Goal: Transaction & Acquisition: Purchase product/service

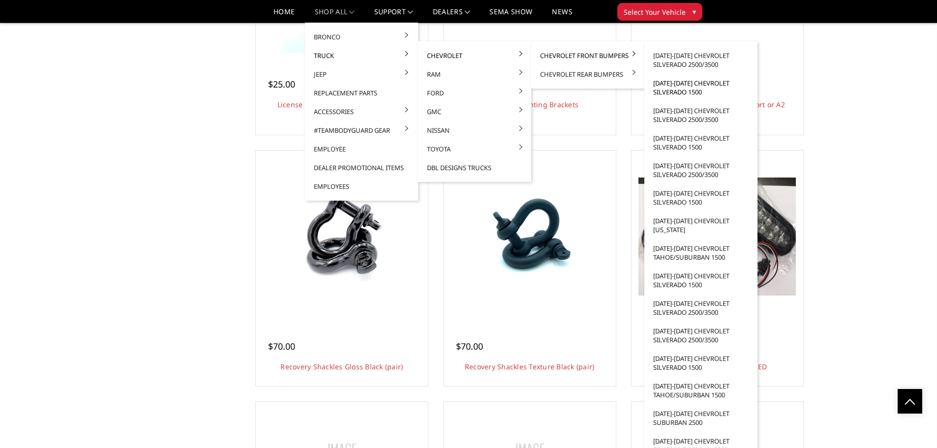
click at [681, 88] on link "[DATE]-[DATE] Chevrolet Silverado 1500" at bounding box center [700, 88] width 105 height 28
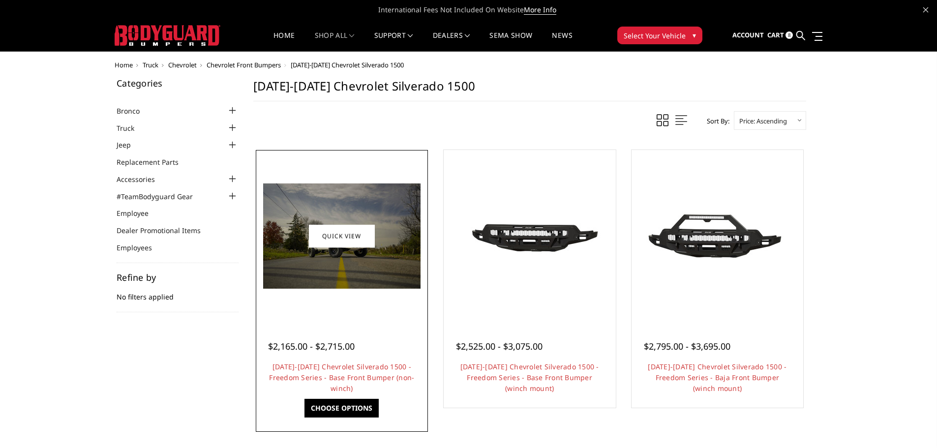
click at [349, 286] on img at bounding box center [341, 235] width 157 height 105
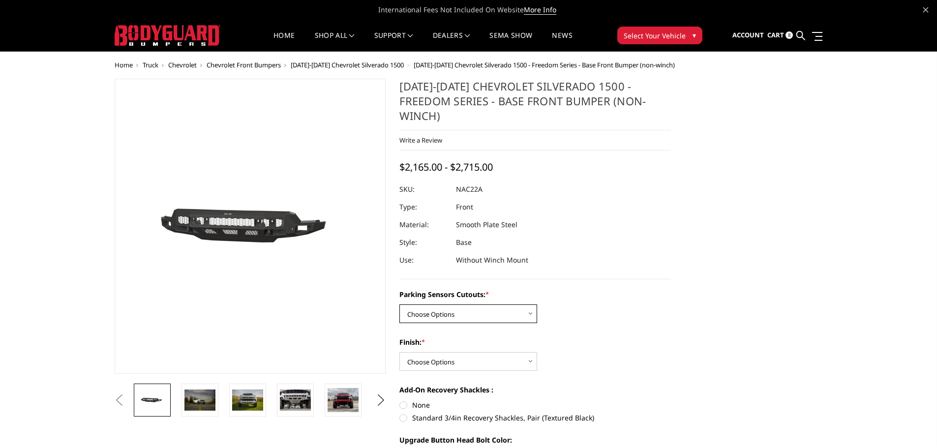
click at [480, 304] on select "Choose Options Yes - I have parking sensors No - I do NOT have parking sensors" at bounding box center [468, 313] width 138 height 19
select select "1664"
click at [399, 304] on select "Choose Options Yes - I have parking sensors No - I do NOT have parking sensors" at bounding box center [468, 313] width 138 height 19
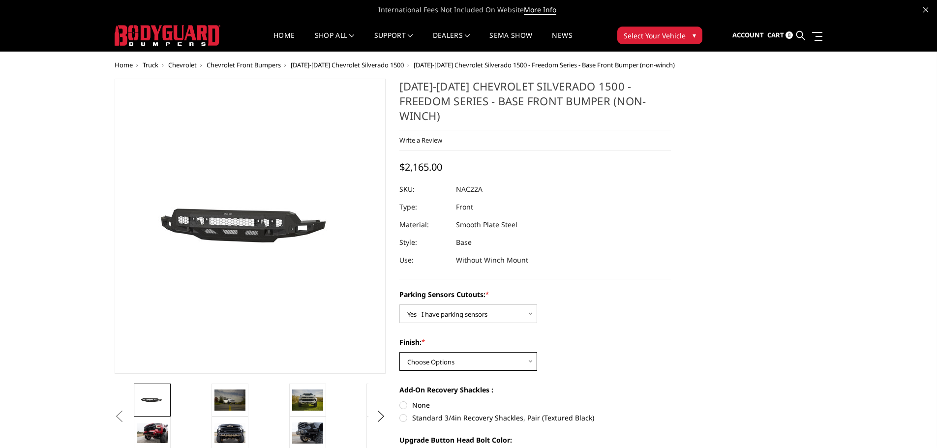
click at [488, 352] on select "Choose Options Bare Metal Texture Black Powder Coat" at bounding box center [468, 361] width 138 height 19
select select "1610"
click at [399, 352] on select "Choose Options Bare Metal Texture Black Powder Coat" at bounding box center [468, 361] width 138 height 19
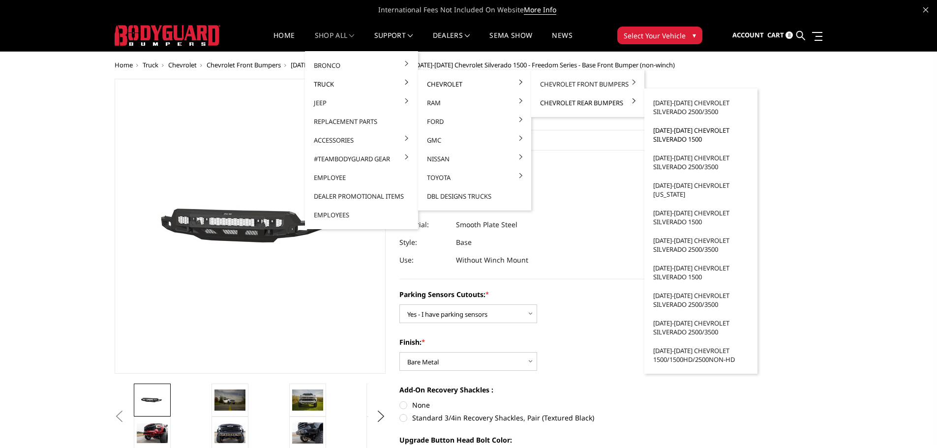
click at [670, 138] on link "[DATE]-[DATE] Chevrolet Silverado 1500" at bounding box center [700, 135] width 105 height 28
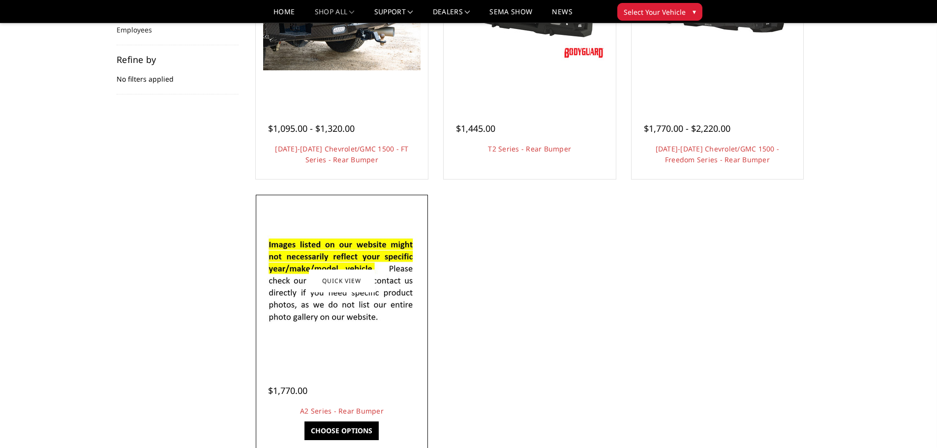
scroll to position [197, 0]
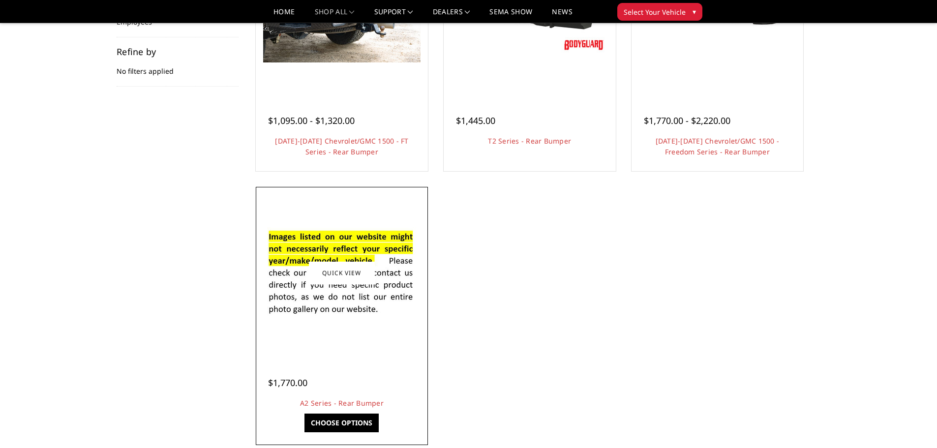
click at [319, 306] on img at bounding box center [341, 272] width 157 height 107
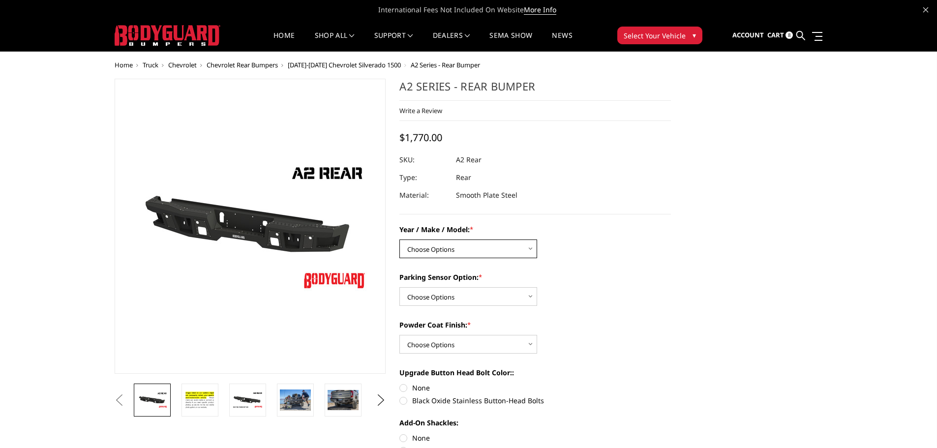
click at [485, 252] on select "Choose Options Chevrolet/GMC 20-24 2500 / 3500 Chevrolet/GMC 15-19 2500 / 3500 …" at bounding box center [468, 248] width 138 height 19
click at [399, 239] on select "Choose Options Chevrolet/GMC 20-24 2500 / 3500 Chevrolet/GMC 15-19 2500 / 3500 …" at bounding box center [468, 248] width 138 height 19
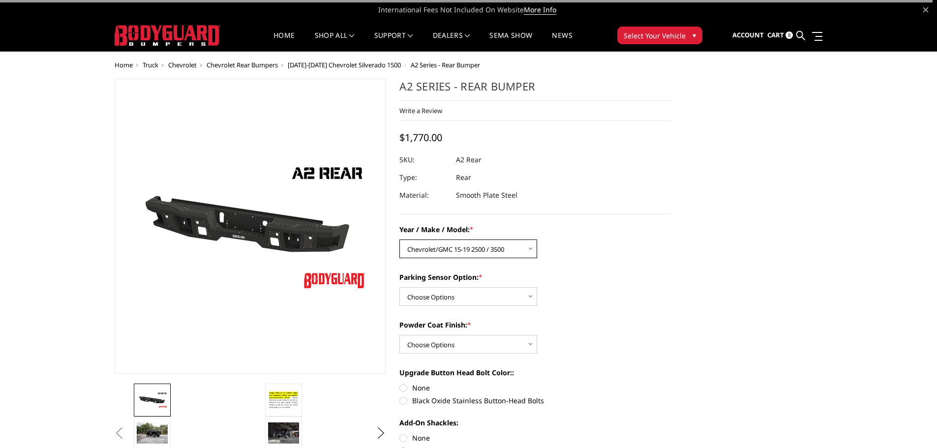
click at [486, 253] on select "Choose Options Chevrolet/GMC 20-24 2500 / 3500 Chevrolet/GMC 15-19 2500 / 3500 …" at bounding box center [468, 248] width 138 height 19
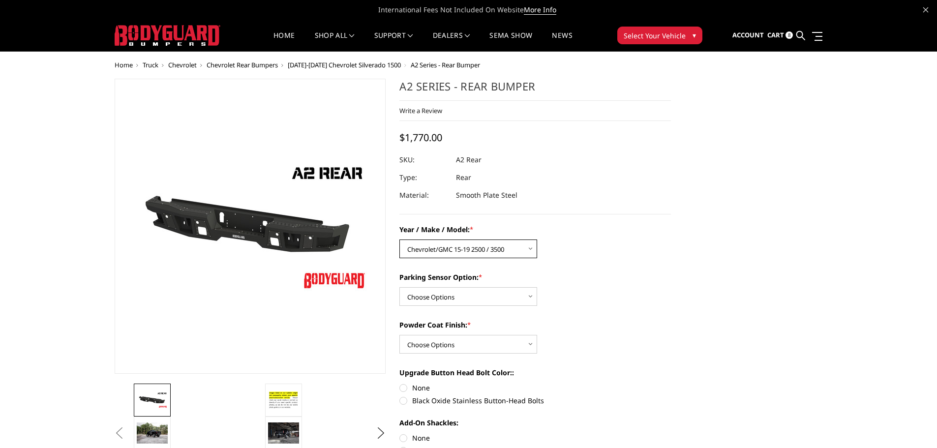
select select "1605"
click at [399, 239] on select "Choose Options Chevrolet/GMC 20-24 2500 / 3500 Chevrolet/GMC 15-19 2500 / 3500 …" at bounding box center [468, 248] width 138 height 19
click at [480, 294] on select "Choose Options Yes - With sensor cutouts No - Without sensor cutouts" at bounding box center [468, 296] width 138 height 19
select select "564"
click at [399, 287] on select "Choose Options Yes - With sensor cutouts No - Without sensor cutouts" at bounding box center [468, 296] width 138 height 19
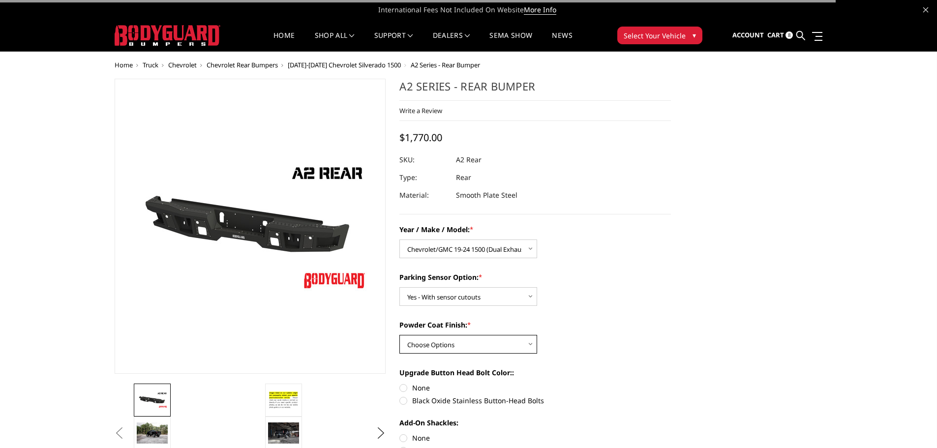
click at [488, 343] on select "Choose Options Bare metal (included) Texture black powder coat" at bounding box center [468, 344] width 138 height 19
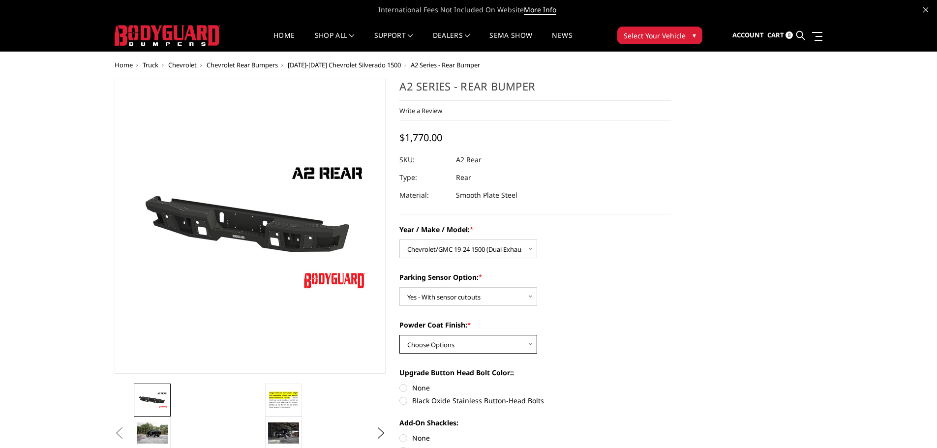
select select "551"
click at [399, 335] on select "Choose Options Bare metal (included) Texture black powder coat" at bounding box center [468, 344] width 138 height 19
